Goal: Task Accomplishment & Management: Complete application form

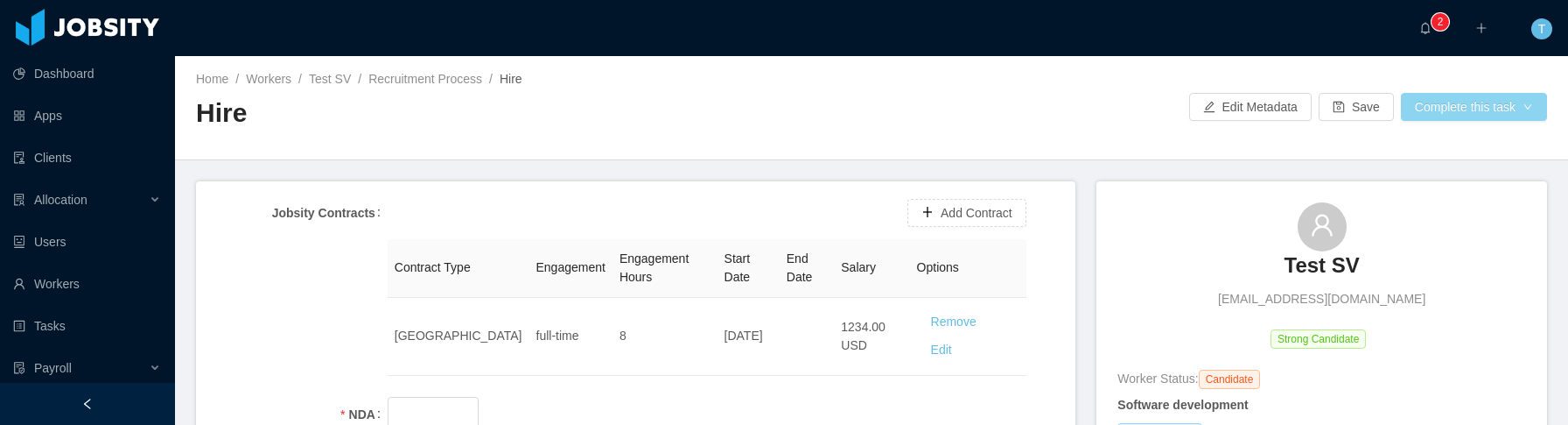
click at [1444, 106] on button "Complete this task" at bounding box center [1473, 107] width 146 height 28
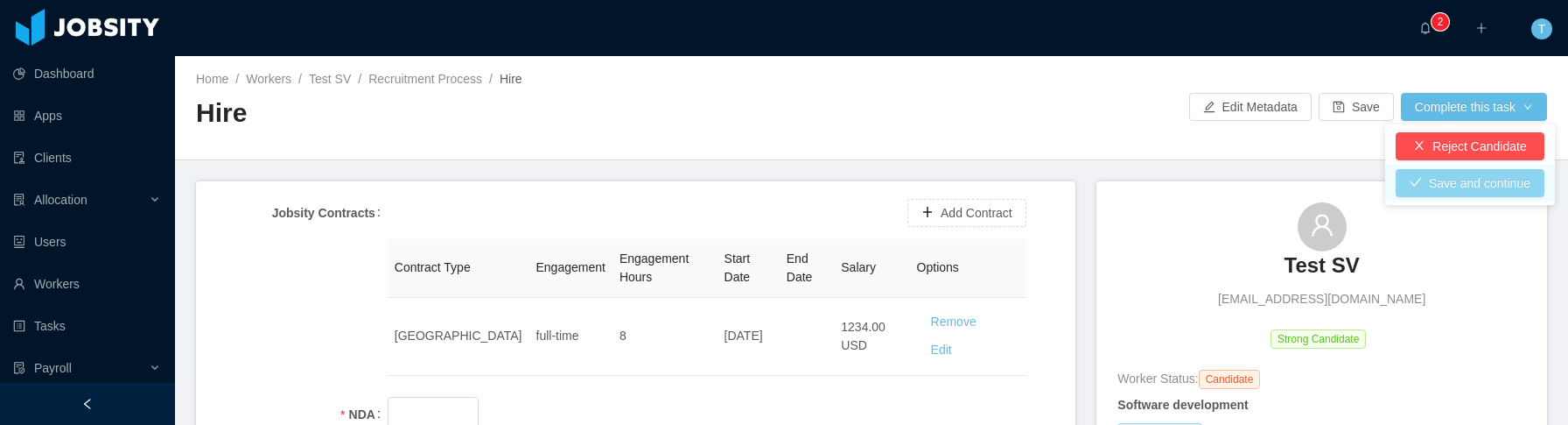
click at [1447, 180] on button "Save and continue" at bounding box center [1470, 184] width 149 height 28
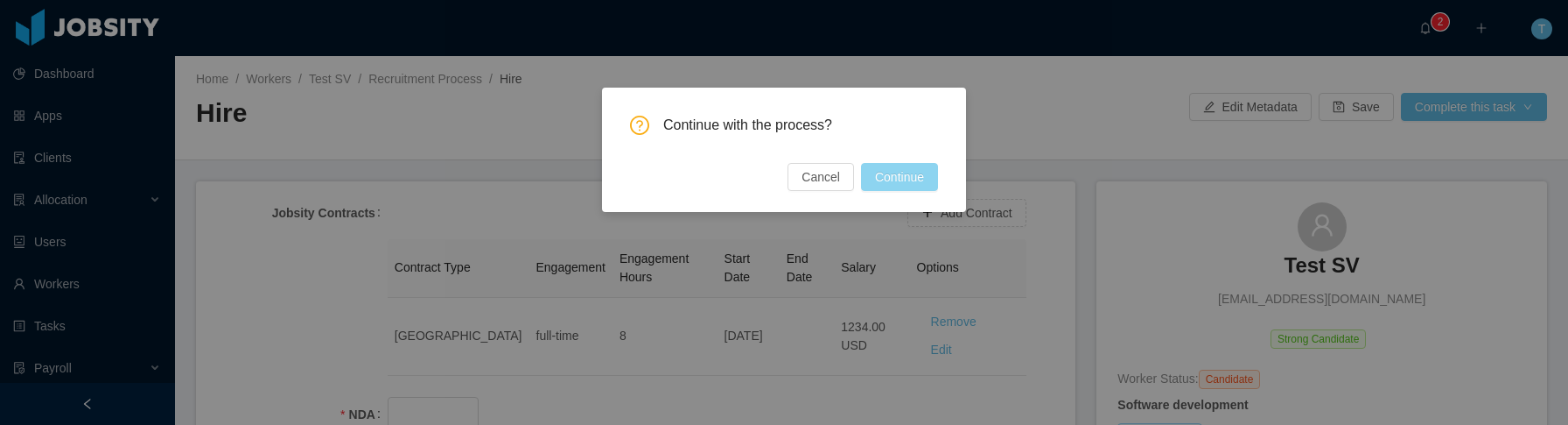
click at [901, 172] on button "Continue" at bounding box center [899, 177] width 77 height 28
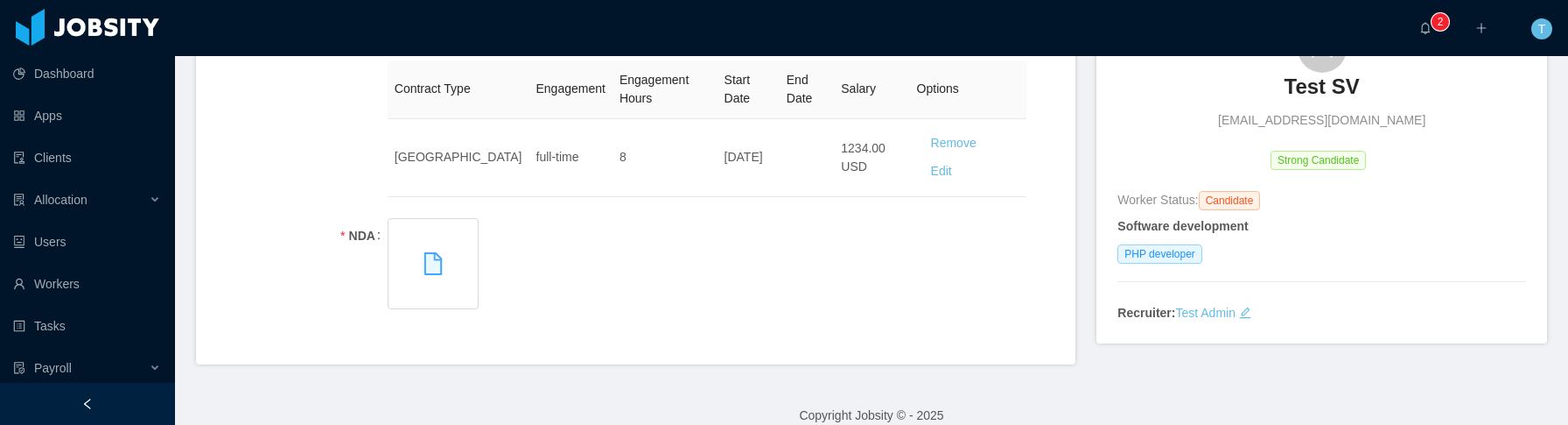
scroll to position [200, 0]
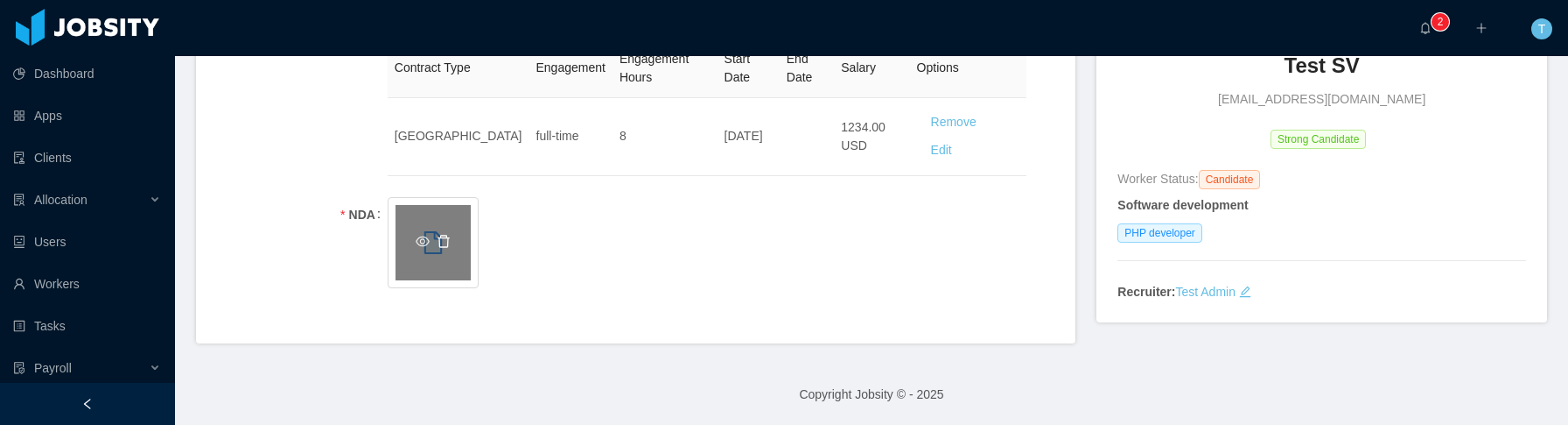
click at [443, 239] on icon "icon: delete" at bounding box center [444, 241] width 12 height 12
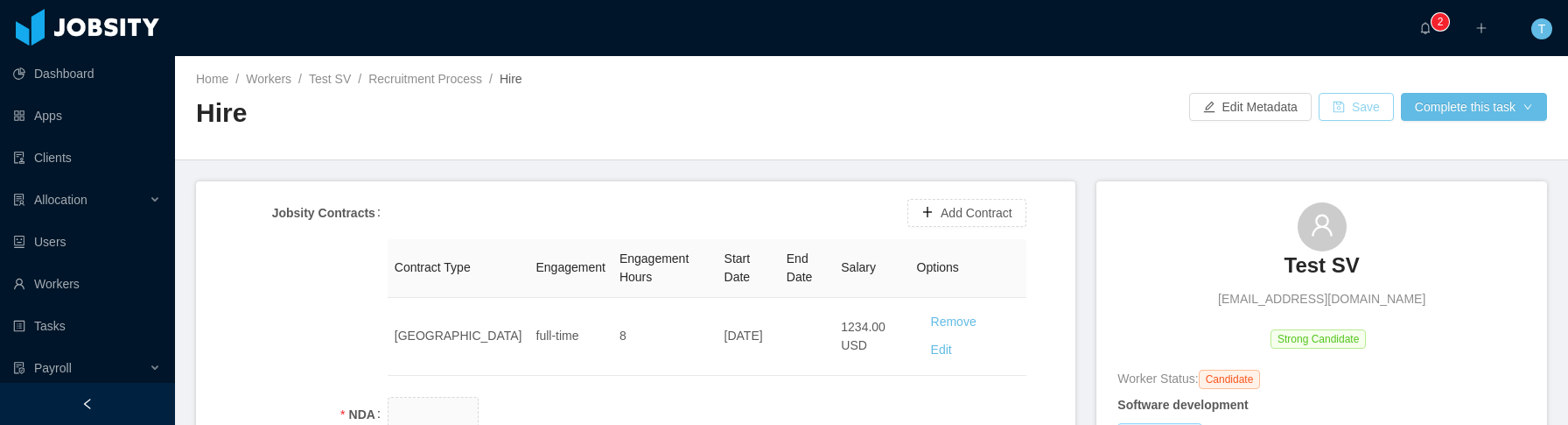
click at [1326, 112] on button "Save" at bounding box center [1356, 107] width 75 height 28
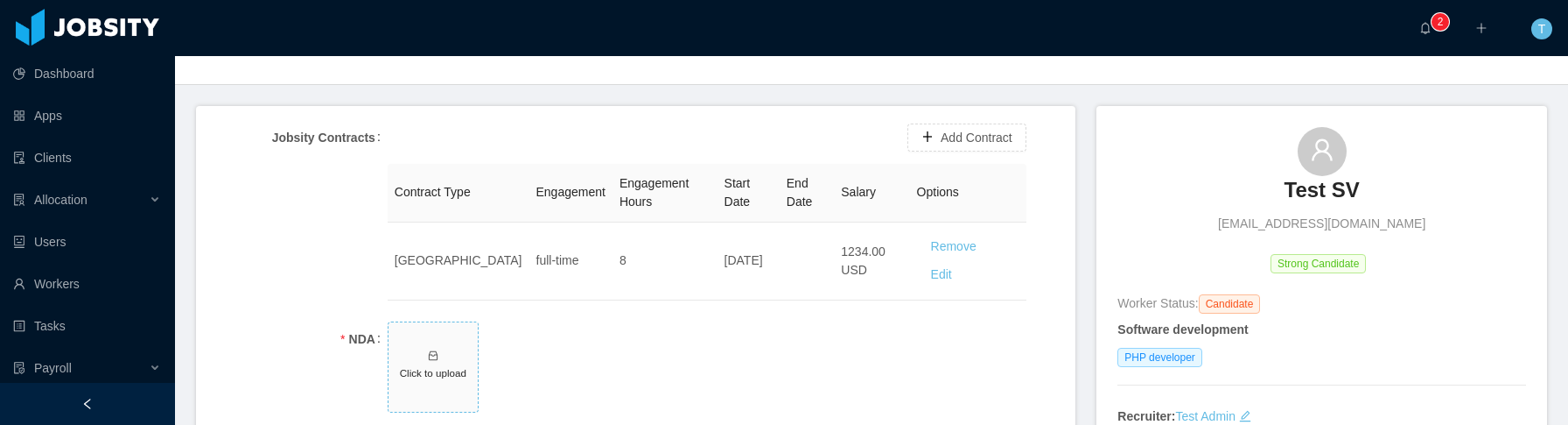
scroll to position [200, 0]
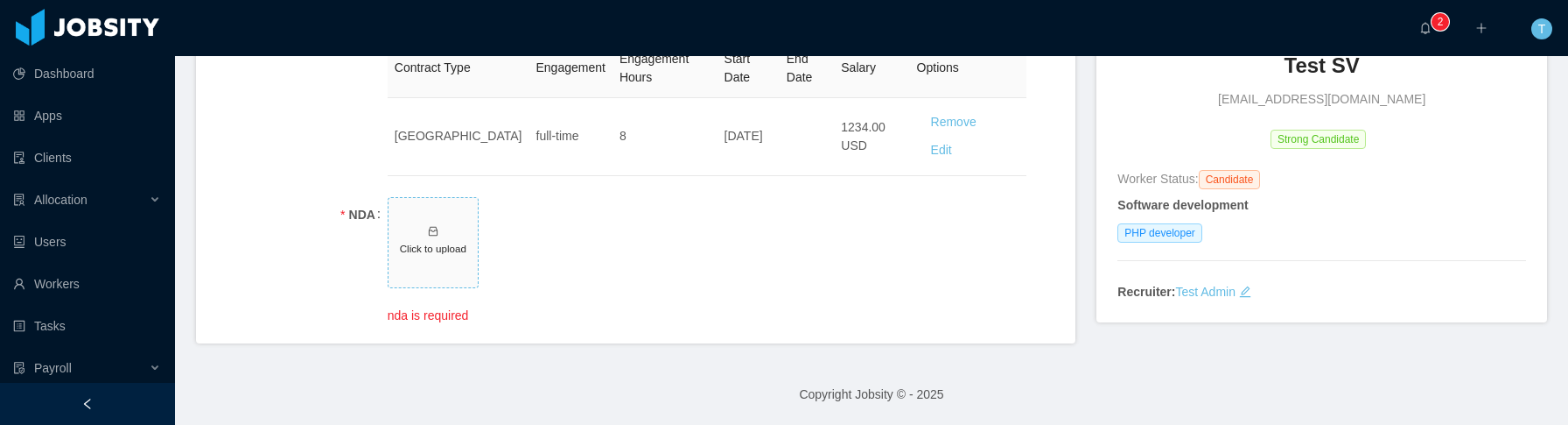
click at [426, 262] on span "Click to upload" at bounding box center [433, 242] width 90 height 90
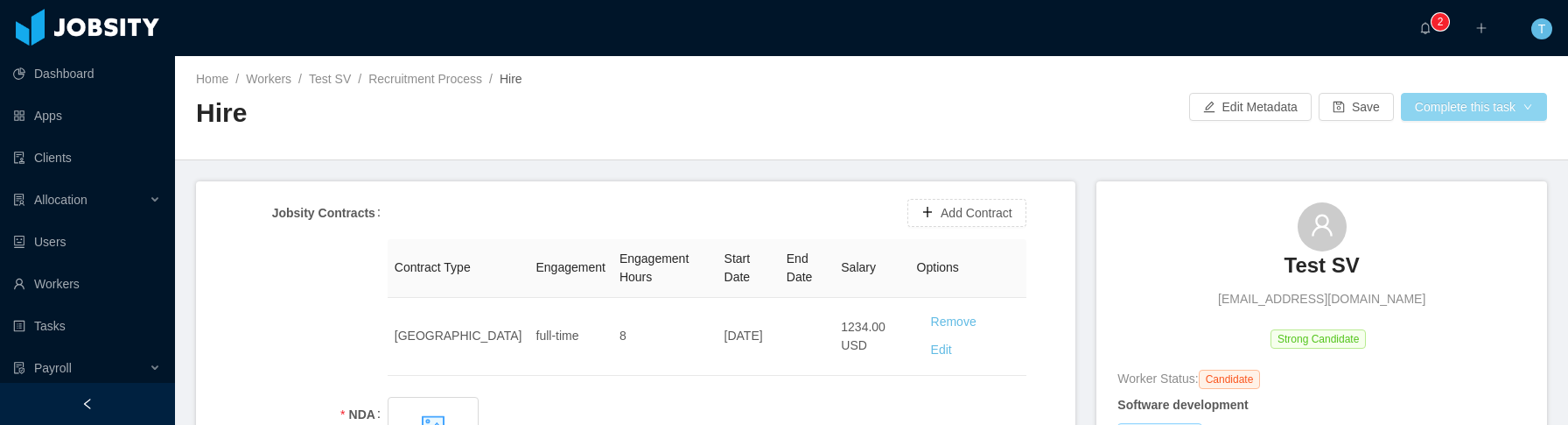
click at [1487, 120] on button "Complete this task" at bounding box center [1473, 107] width 146 height 28
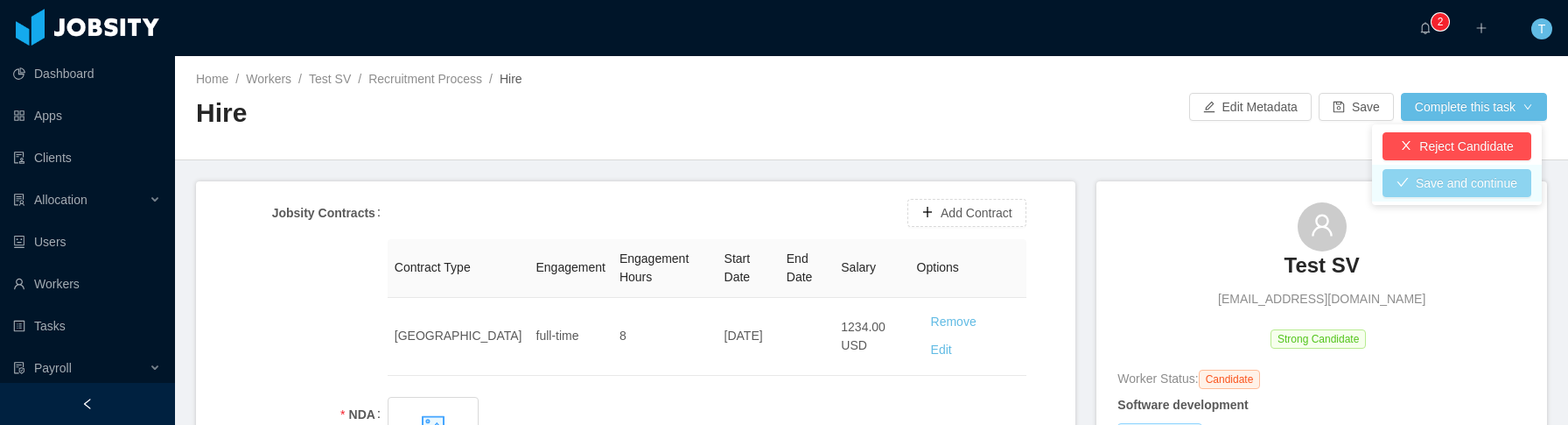
click at [1458, 180] on button "Save and continue" at bounding box center [1457, 184] width 149 height 28
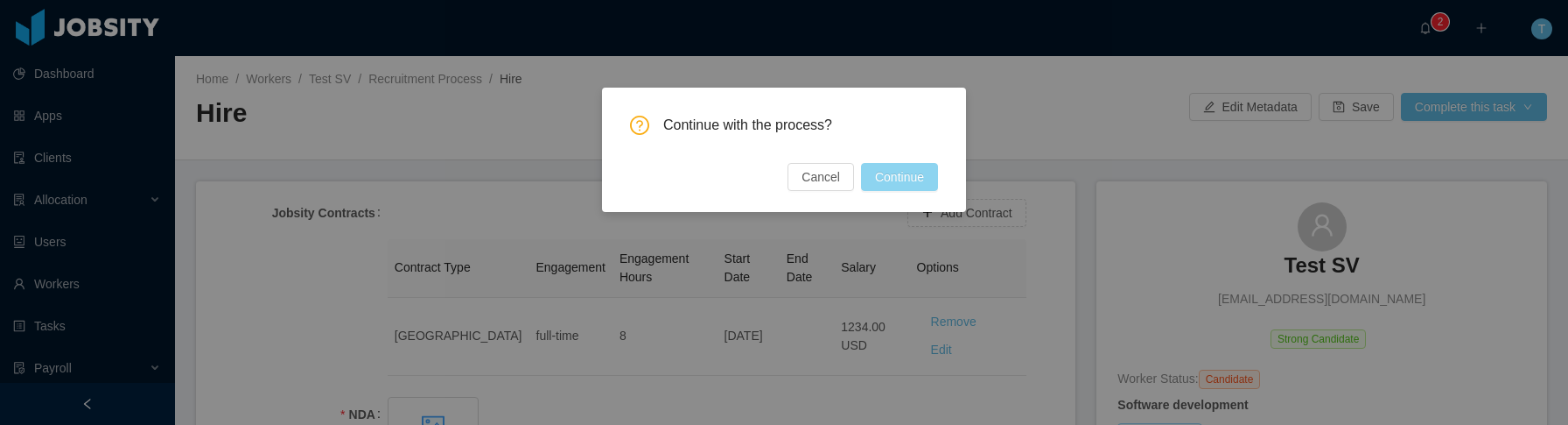
click at [917, 172] on button "Continue" at bounding box center [899, 177] width 77 height 28
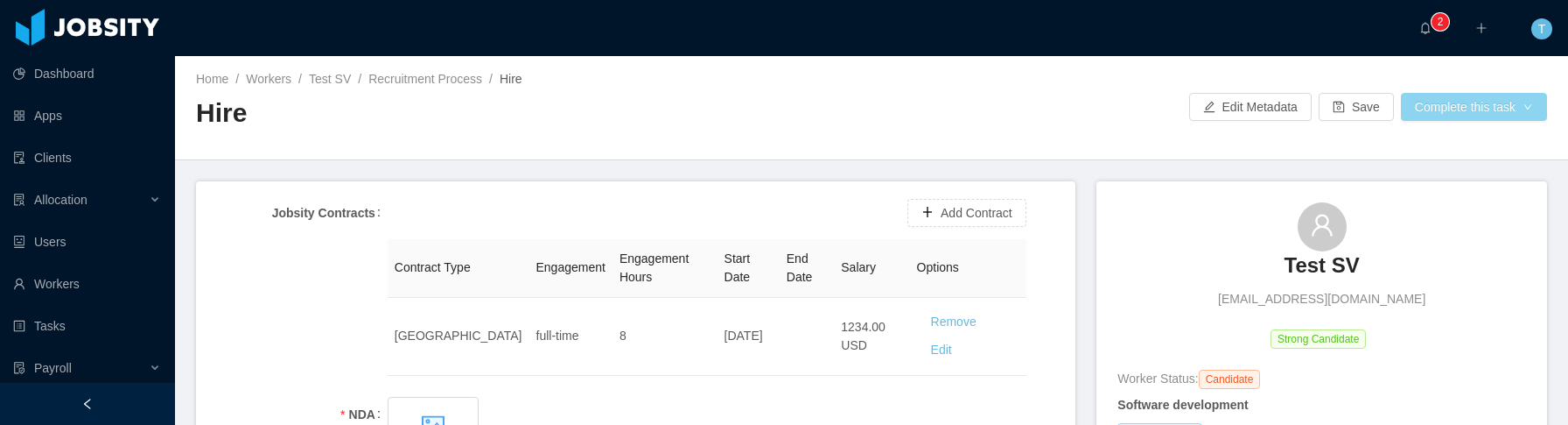
click at [1488, 108] on button "Complete this task" at bounding box center [1473, 107] width 146 height 28
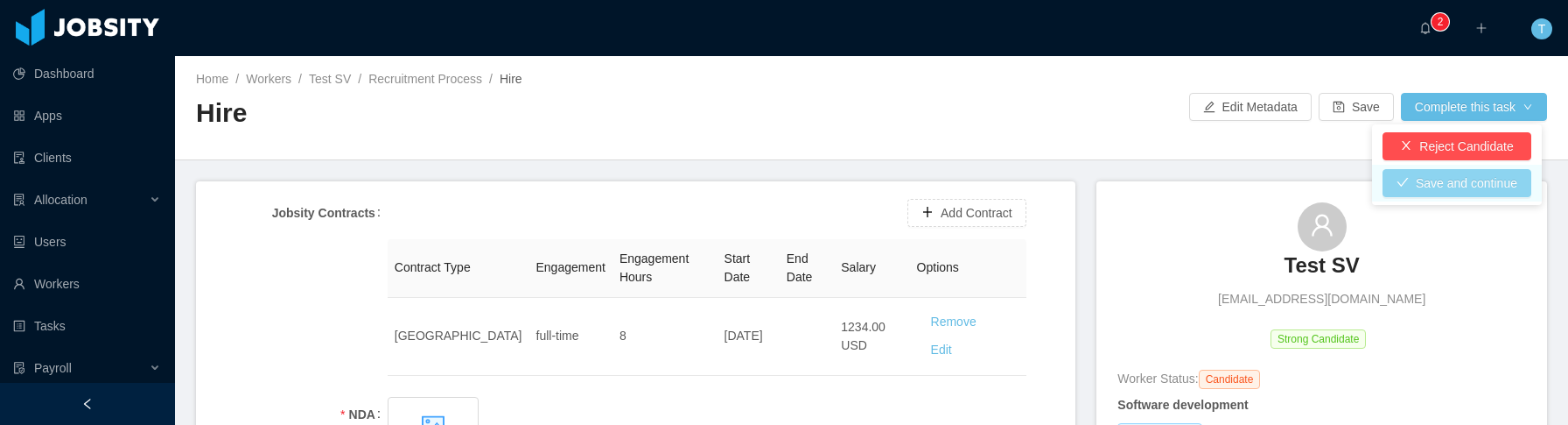
click at [1462, 183] on button "Save and continue" at bounding box center [1457, 184] width 149 height 28
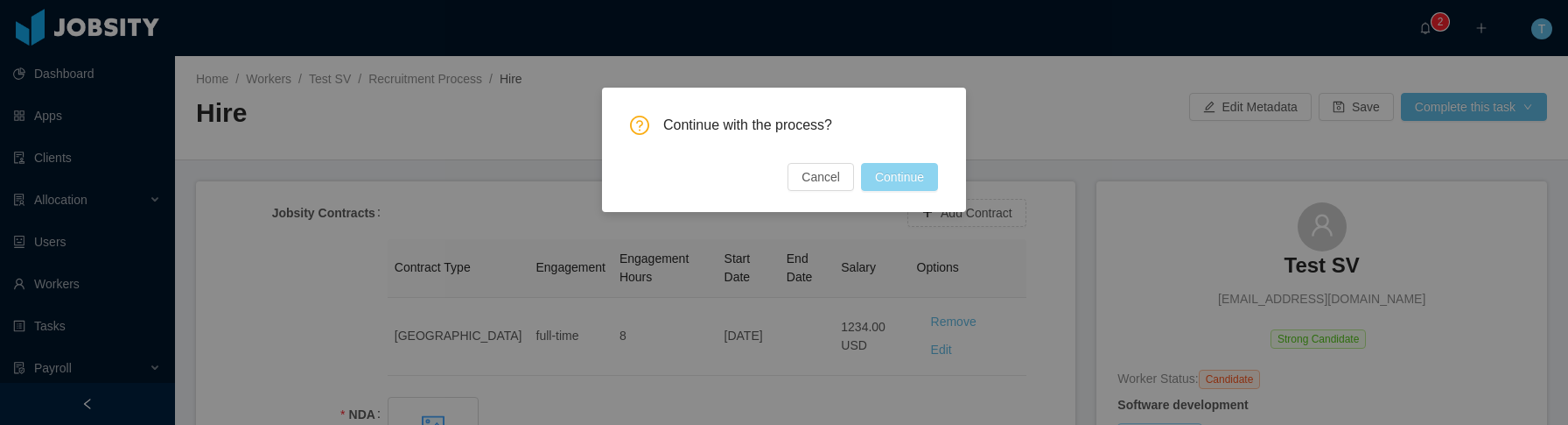
click at [885, 180] on button "Continue" at bounding box center [899, 177] width 77 height 28
